Goal: Transaction & Acquisition: Subscribe to service/newsletter

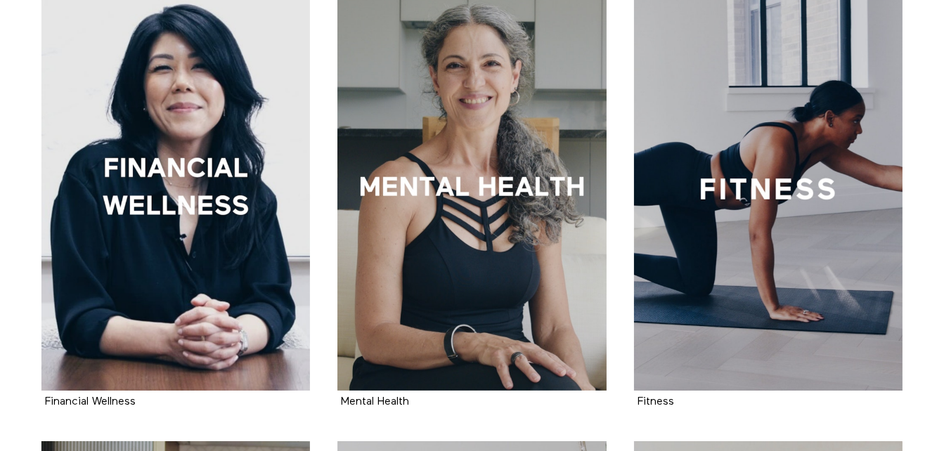
scroll to position [756, 0]
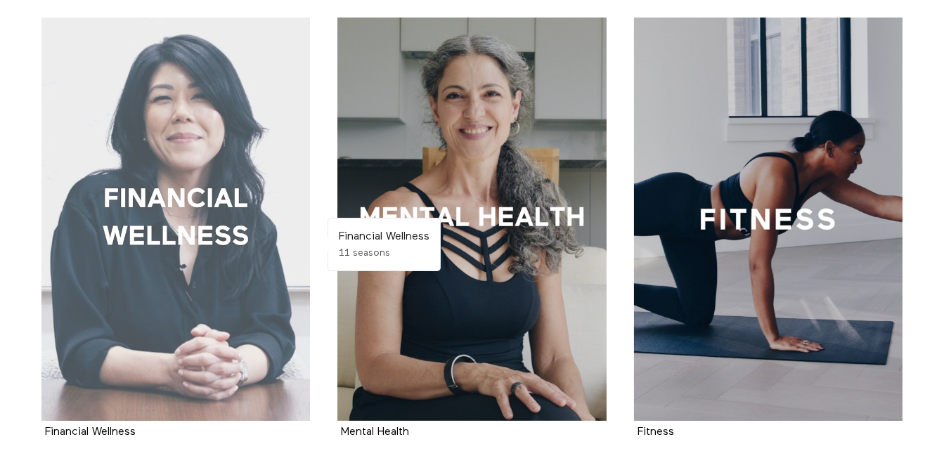
click at [162, 287] on div at bounding box center [175, 219] width 269 height 403
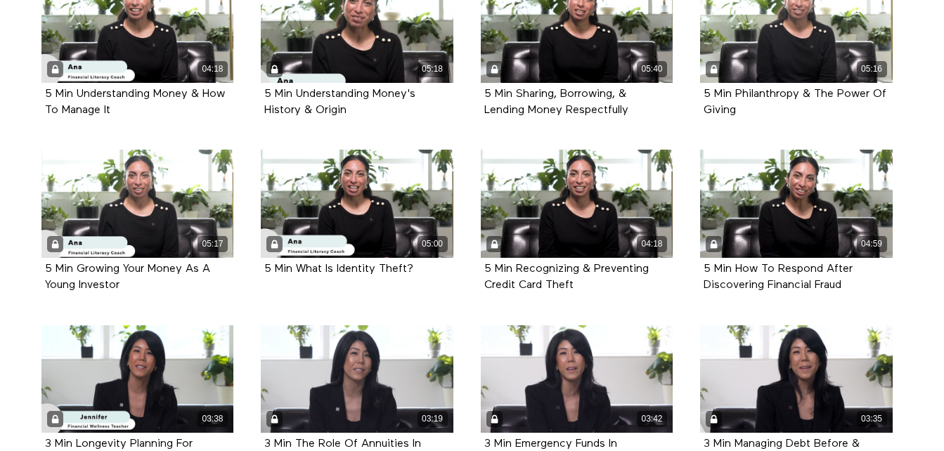
scroll to position [1441, 0]
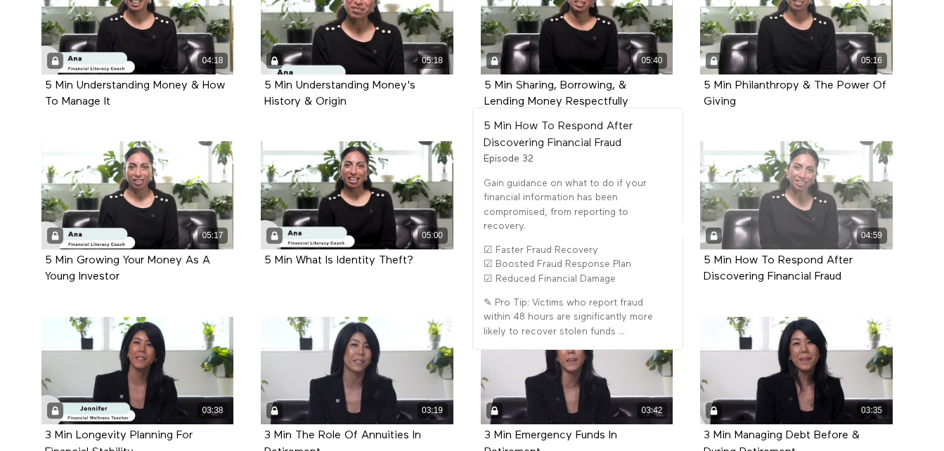
click at [793, 202] on div "04:59" at bounding box center [796, 195] width 193 height 108
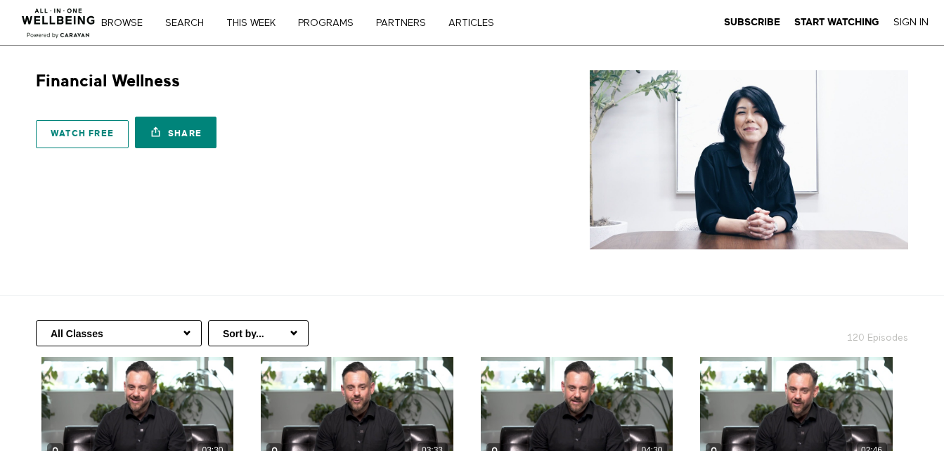
click at [86, 134] on link "Watch free" at bounding box center [82, 134] width 93 height 28
click at [396, 24] on link "PARTNERS" at bounding box center [406, 23] width 70 height 10
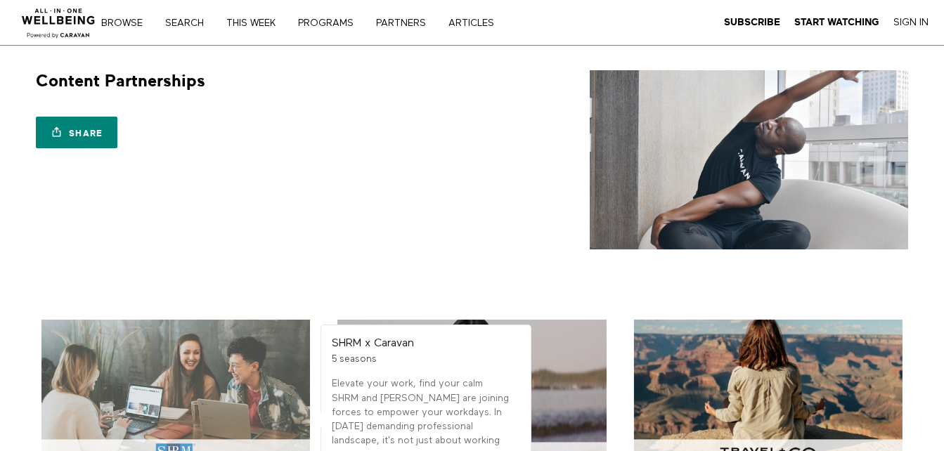
click at [243, 374] on div at bounding box center [175, 395] width 269 height 151
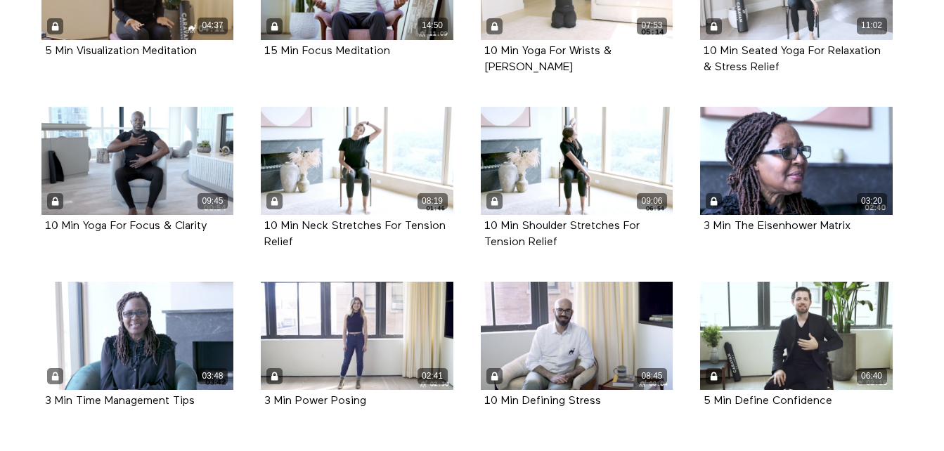
scroll to position [696, 0]
